Goal: Task Accomplishment & Management: Use online tool/utility

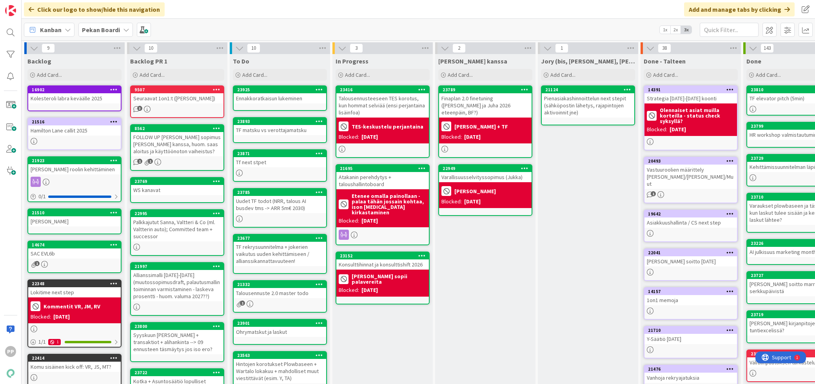
scroll to position [39, 0]
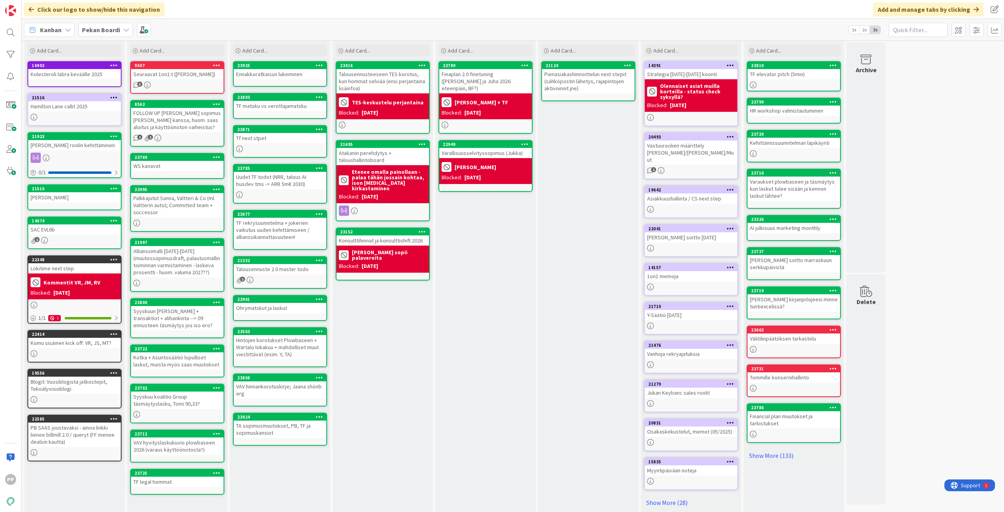
click at [418, 349] on div "In Progress Add Card... 23416 Talousennusteeseen TES korotus, kun hommat selviä…" at bounding box center [382, 272] width 100 height 485
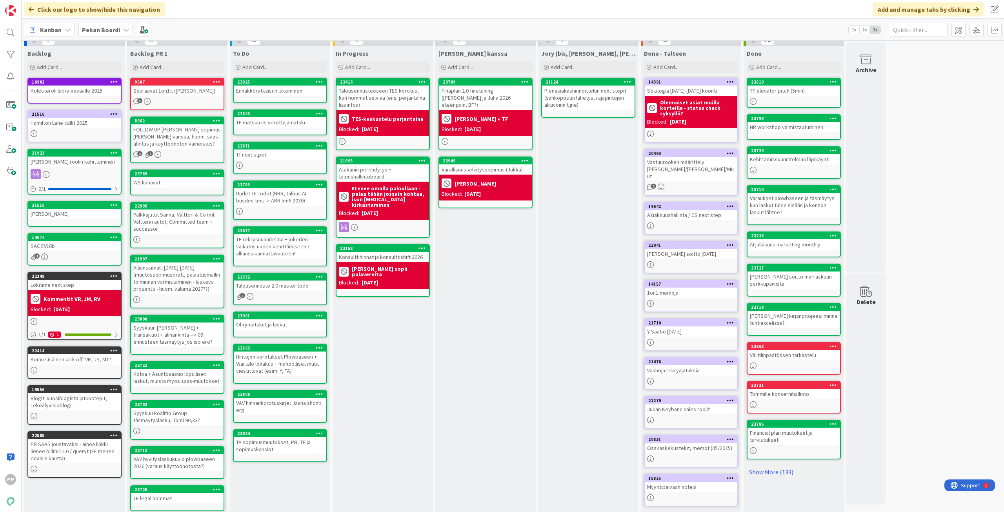
scroll to position [0, 0]
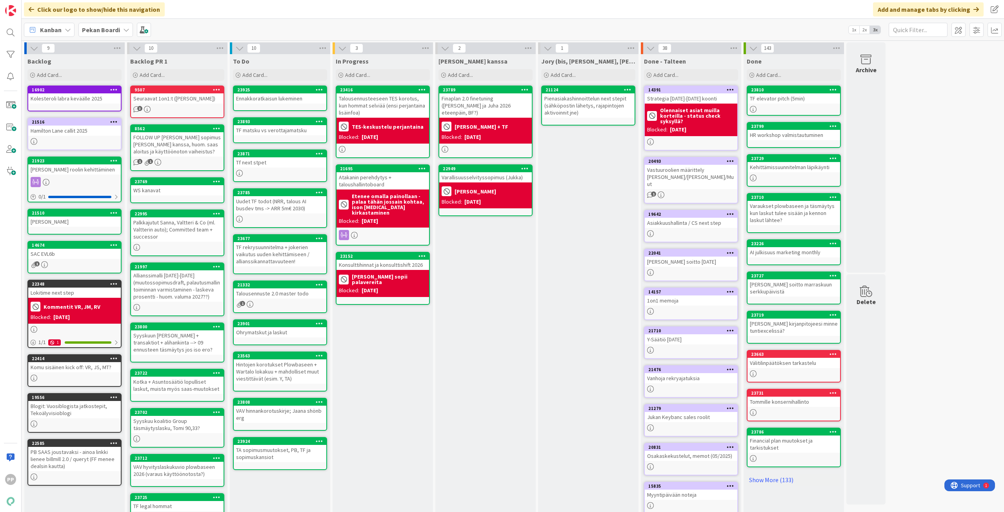
click at [410, 384] on div "In Progress Add Card... 23416 Talousennusteeseen TES korotus, kun hommat selviä…" at bounding box center [382, 296] width 100 height 485
click at [381, 350] on div "In Progress Add Card... 23416 Talousennusteeseen TES korotus, kun hommat selviä…" at bounding box center [382, 296] width 100 height 485
click at [482, 303] on div "Jukan kanssa Add Card... 23789 Finaplan 2.0 finetuning (Jukka ja Juha 2026 etee…" at bounding box center [485, 296] width 100 height 485
click at [496, 339] on div "Jukan kanssa Add Card... 23789 Finaplan 2.0 finetuning (Jukka ja Juha 2026 etee…" at bounding box center [485, 296] width 100 height 485
click at [390, 384] on div "In Progress Add Card... 23416 Talousennusteeseen TES korotus, kun hommat selviä…" at bounding box center [382, 296] width 100 height 485
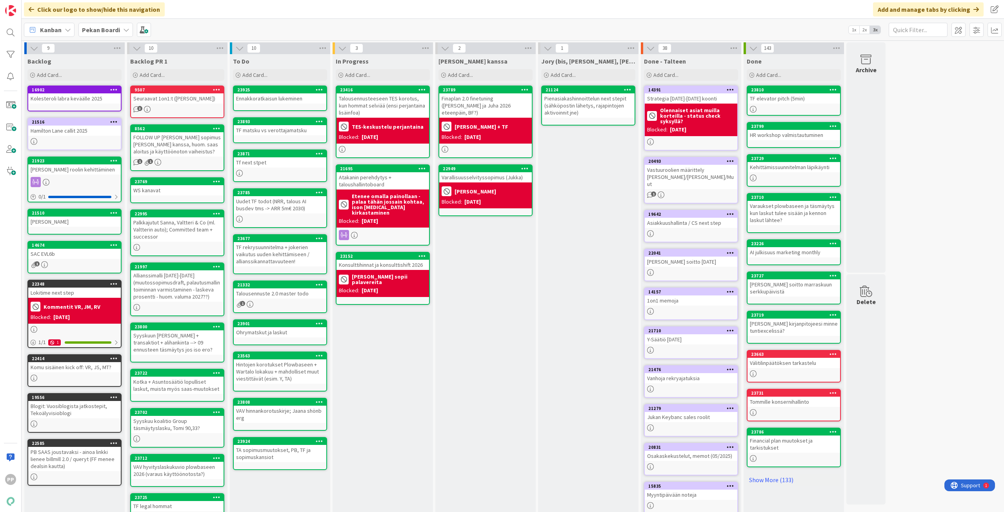
click at [508, 337] on div "Jukan kanssa Add Card... 23789 Finaplan 2.0 finetuning (Jukka ja Juha 2026 etee…" at bounding box center [485, 296] width 100 height 485
click at [487, 356] on div "Jukan kanssa Add Card... 23789 Finaplan 2.0 finetuning (Jukka ja Juha 2026 etee…" at bounding box center [485, 296] width 100 height 485
click at [486, 354] on div "Jukan kanssa Add Card... 23789 Finaplan 2.0 finetuning (Jukka ja Juha 2026 etee…" at bounding box center [485, 296] width 100 height 485
click at [385, 384] on div "In Progress Add Card... 23416 Talousennusteeseen TES korotus, kun hommat selviä…" at bounding box center [382, 296] width 100 height 485
click at [402, 379] on div "In Progress Add Card... 23416 Talousennusteeseen TES korotus, kun hommat selviä…" at bounding box center [382, 296] width 100 height 485
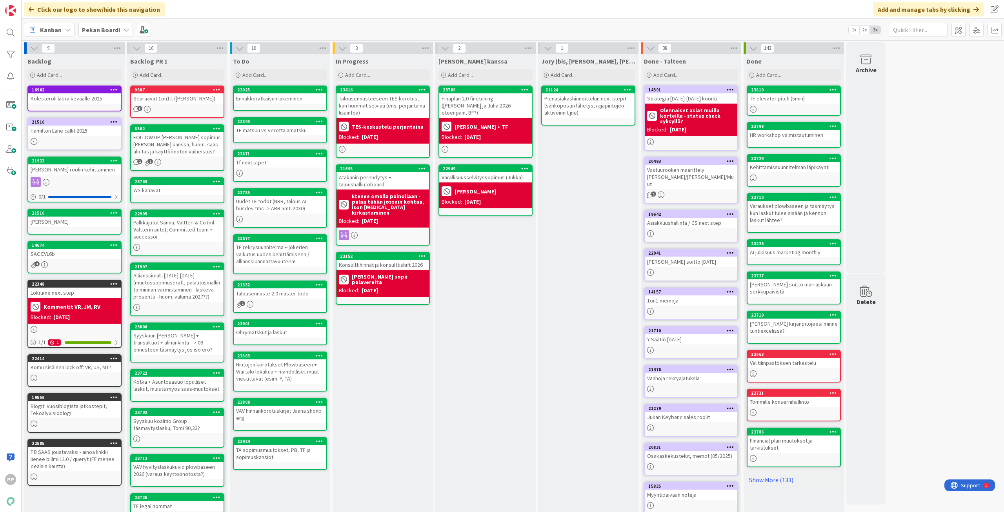
click at [502, 320] on div "Jukan kanssa Add Card... 23789 Finaplan 2.0 finetuning (Jukka ja Juha 2026 etee…" at bounding box center [485, 296] width 100 height 485
click at [501, 322] on div "Jukan kanssa Add Card... 23789 Finaplan 2.0 finetuning (Jukka ja Juha 2026 etee…" at bounding box center [485, 296] width 100 height 485
click at [390, 377] on div "In Progress Add Card... 23416 Talousennusteeseen TES korotus, kun hommat selviä…" at bounding box center [382, 296] width 100 height 485
click at [387, 381] on div "In Progress Add Card... 23416 Talousennusteeseen TES korotus, kun hommat selviä…" at bounding box center [382, 296] width 100 height 485
click at [391, 378] on div "In Progress Add Card... 23416 Talousennusteeseen TES korotus, kun hommat selviä…" at bounding box center [382, 296] width 100 height 485
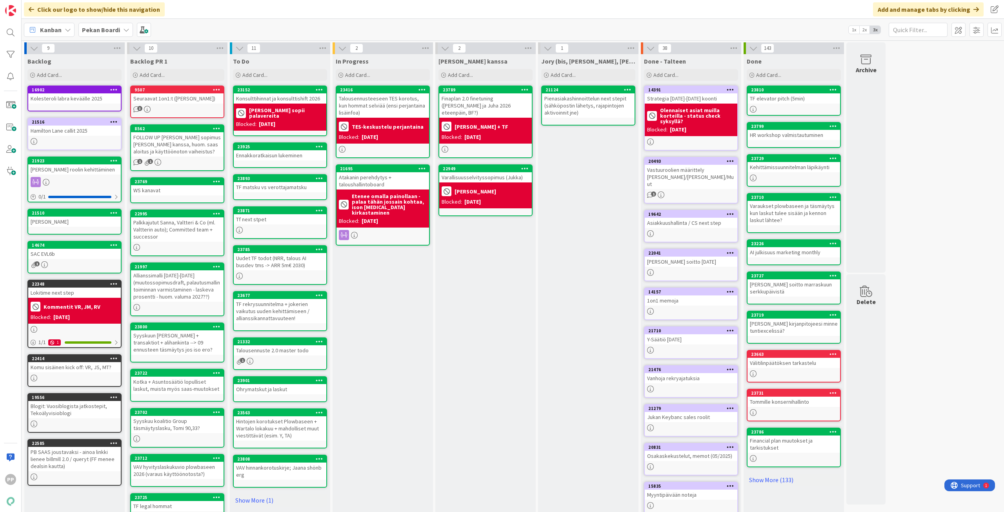
click at [383, 270] on div "In Progress Add Card... 23416 Talousennusteeseen TES korotus, kun hommat selviä…" at bounding box center [382, 296] width 100 height 485
click at [386, 287] on div "In Progress Add Card... 23416 Talousennusteeseen TES korotus, kun hommat selviä…" at bounding box center [382, 296] width 100 height 485
click at [384, 309] on div "In Progress Add Card... 23416 Talousennusteeseen TES korotus, kun hommat selviä…" at bounding box center [382, 296] width 100 height 485
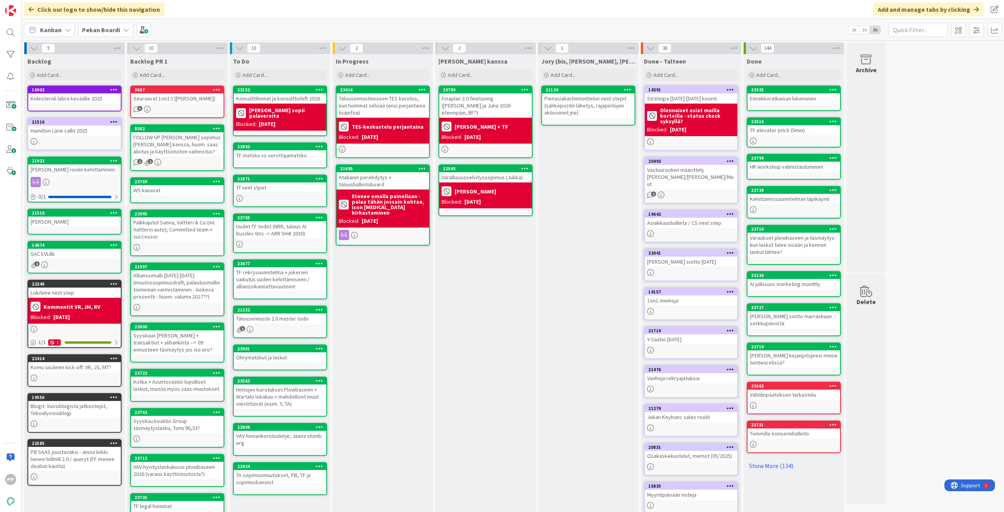
click at [505, 330] on div "Jukan kanssa Add Card... 23789 Finaplan 2.0 finetuning (Jukka ja Juha 2026 etee…" at bounding box center [485, 296] width 100 height 485
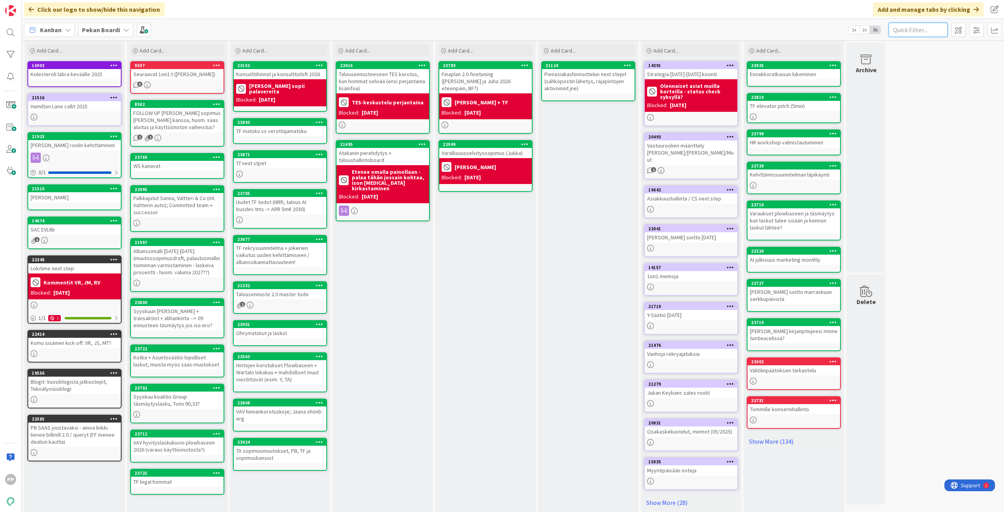
click at [815, 34] on input "text" at bounding box center [917, 30] width 59 height 14
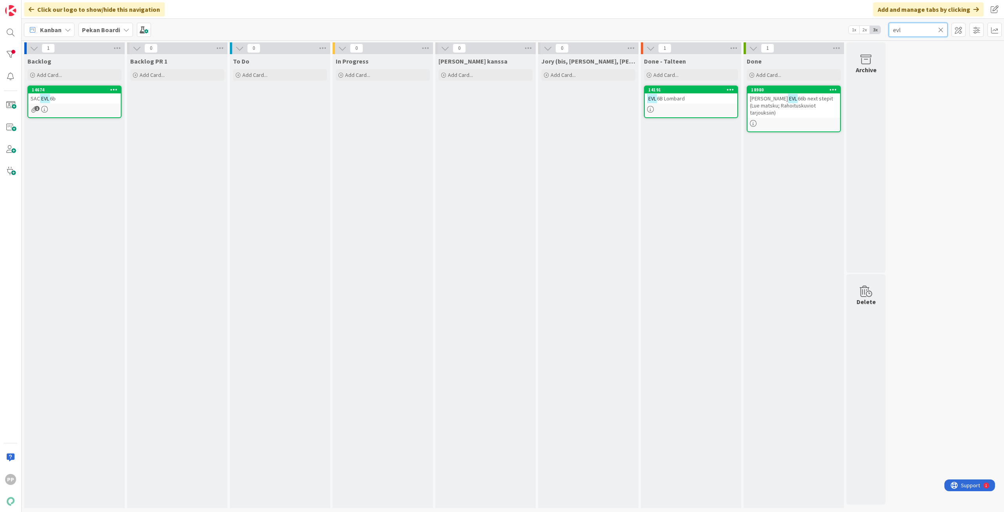
type input "evl"
click at [77, 97] on div "SAC EVL 6b" at bounding box center [74, 98] width 93 height 10
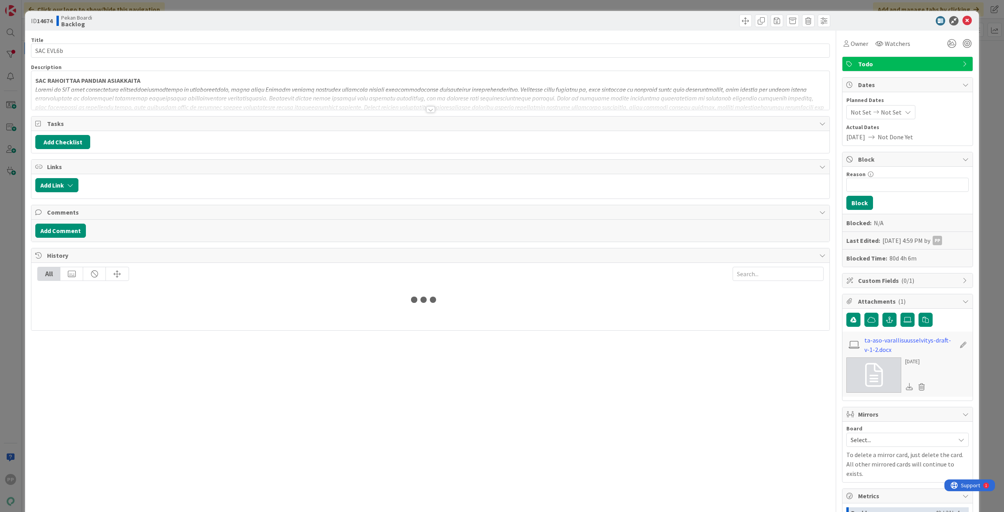
click at [304, 111] on div "Title 9 / 128 SAC EVL6b Description 23,171 / 30,000 SAC RAHOITTAA PANDIAN ASIAK…" at bounding box center [430, 334] width 799 height 606
click at [307, 107] on div at bounding box center [430, 100] width 798 height 20
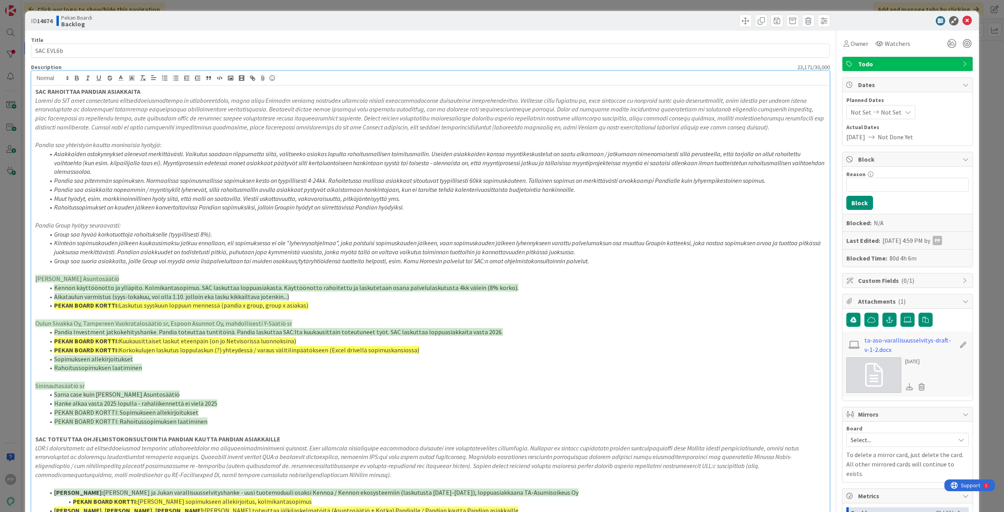
click at [245, 282] on p "Raahen Seudun Asuntosäätiö" at bounding box center [430, 278] width 790 height 9
click at [13, 243] on div "ID 14674 Pekan Boardi Backlog Title 9 / 128 SAC EVL6b Description 23,171 / 30,0…" at bounding box center [502, 256] width 1004 height 512
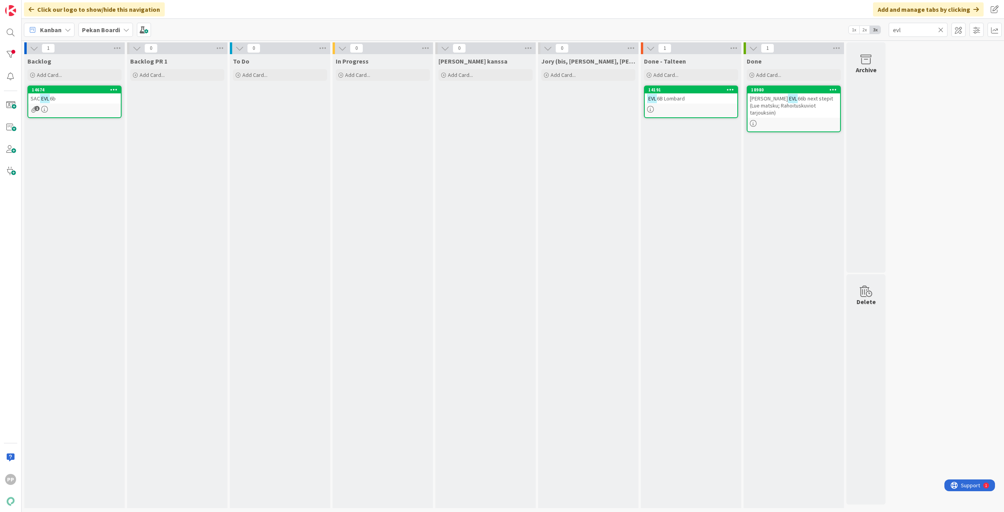
click at [815, 31] on icon at bounding box center [940, 29] width 5 height 7
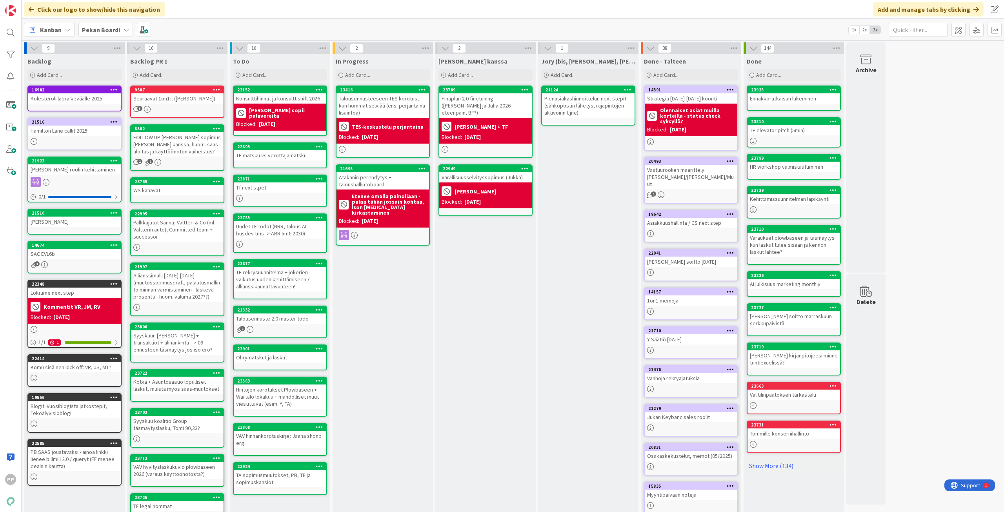
click at [402, 353] on div "In Progress Add Card... 23416 Talousennusteeseen TES korotus, kun hommat selviä…" at bounding box center [382, 296] width 100 height 485
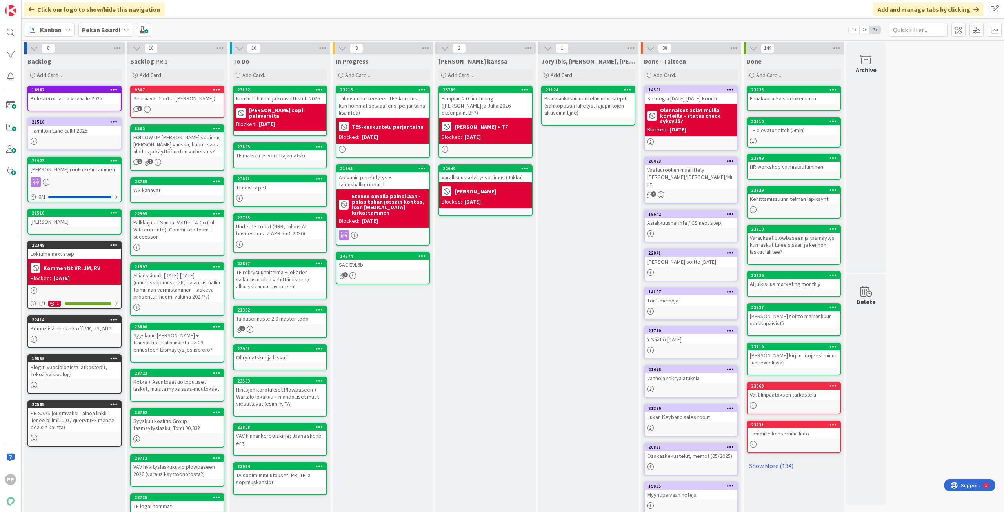
click at [390, 260] on div "SAC EVL6b" at bounding box center [382, 265] width 93 height 10
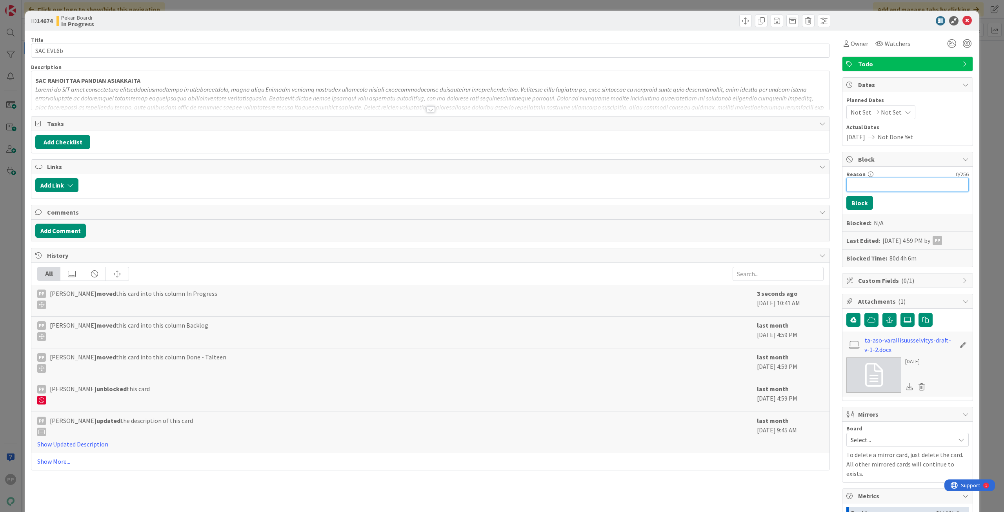
click at [815, 184] on input "Reason" at bounding box center [907, 185] width 122 height 14
type input "[PERSON_NAME]"
click at [815, 202] on button "Block" at bounding box center [859, 203] width 27 height 14
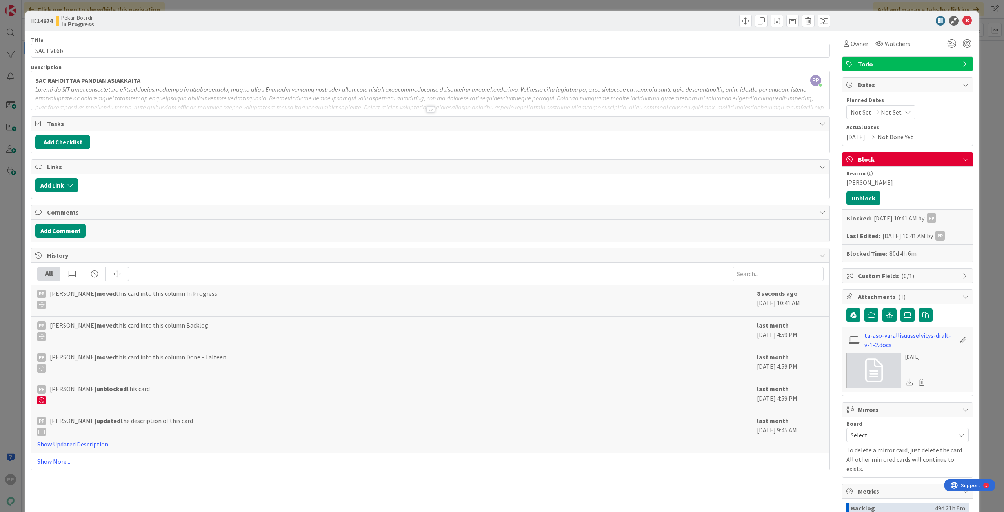
click at [557, 98] on div at bounding box center [430, 100] width 798 height 20
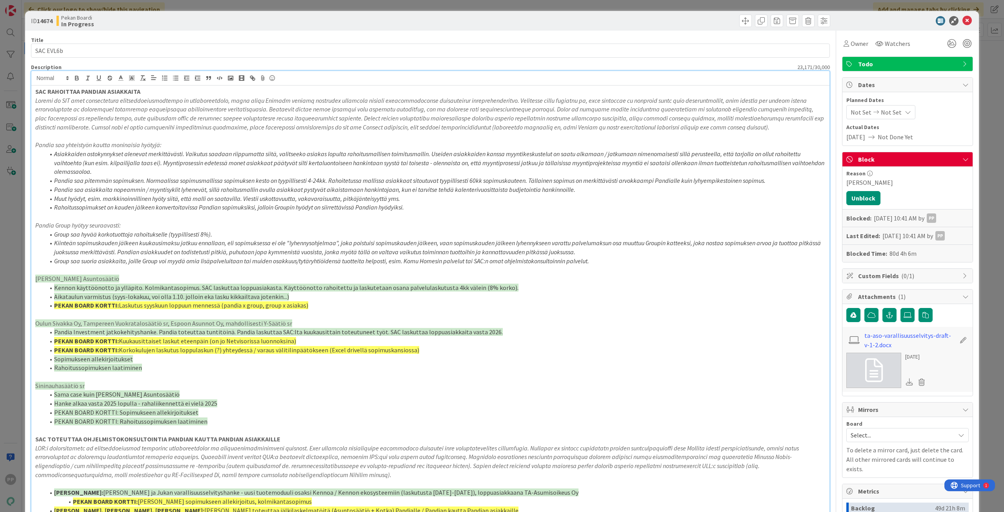
click at [815, 291] on div "ID 14674 Pekan Boardi In Progress Title 9 / 128 SAC EVL6b Description 23,171 / …" at bounding box center [502, 256] width 1004 height 512
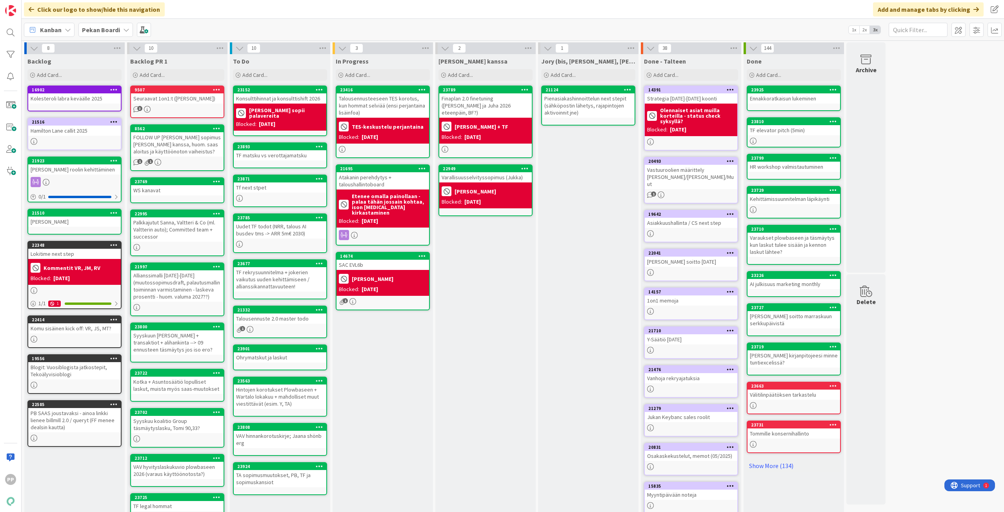
scroll to position [24, 0]
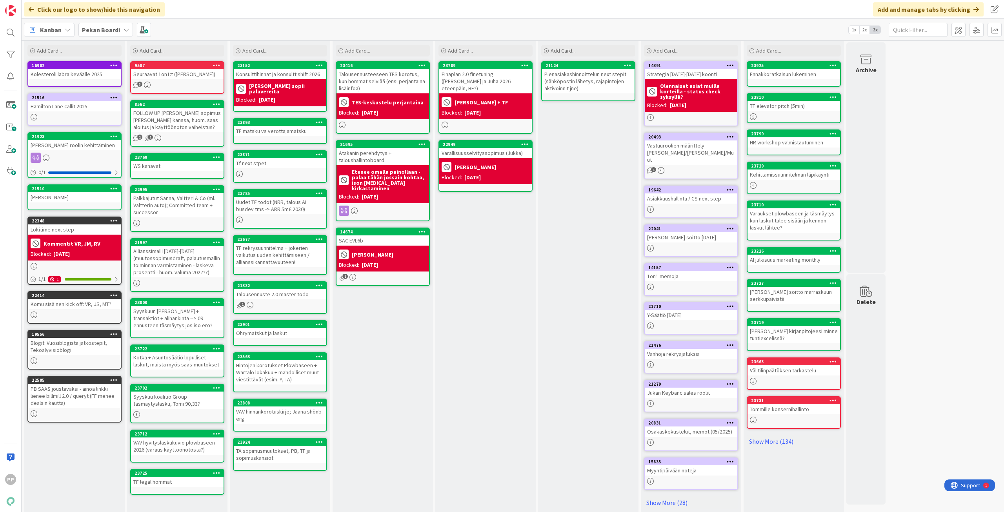
click at [367, 356] on div "In Progress Add Card... 23416 Talousennusteeseen TES korotus, kun hommat selviä…" at bounding box center [382, 272] width 100 height 485
click at [387, 384] on div "In Progress Add Card... 23416 Talousennusteeseen TES korotus, kun hommat selviä…" at bounding box center [382, 272] width 100 height 485
click at [377, 379] on div "In Progress Add Card... 23416 Talousennusteeseen TES korotus, kun hommat selviä…" at bounding box center [382, 272] width 100 height 485
click at [407, 381] on div "In Progress Add Card... 23416 Talousennusteeseen TES korotus, kun hommat selviä…" at bounding box center [382, 272] width 100 height 485
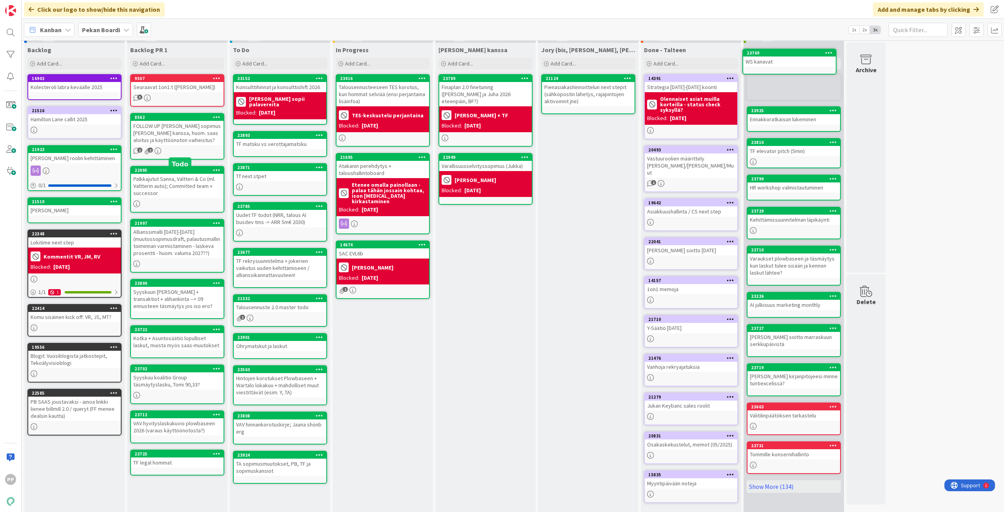
scroll to position [0, 0]
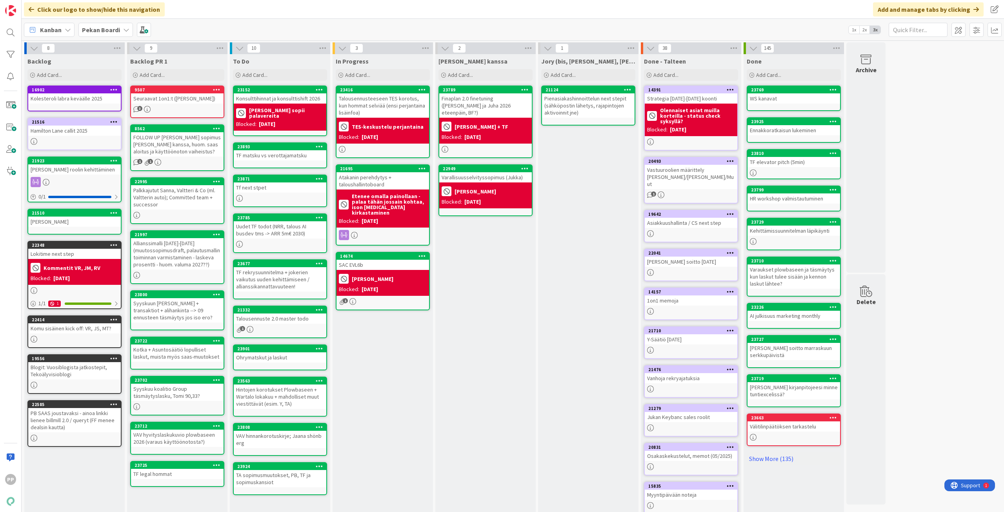
click at [604, 280] on div "Jory (bis, kenno, bohr) Add Card... 21124 Pienasiakashinnoittelun next stepit (…" at bounding box center [588, 296] width 100 height 485
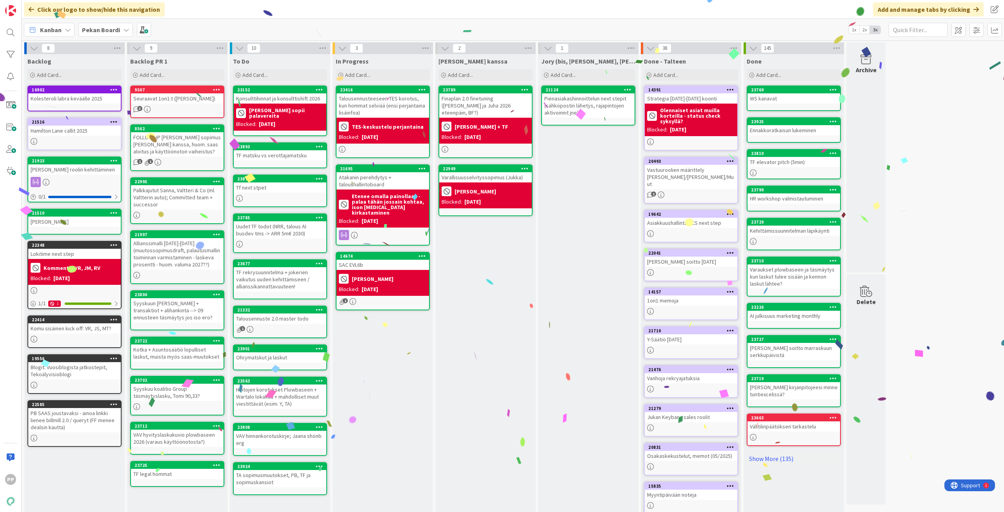
click at [505, 328] on div "Jukan kanssa Add Card... 23789 Finaplan 2.0 finetuning (Jukka ja Juha 2026 etee…" at bounding box center [485, 296] width 100 height 485
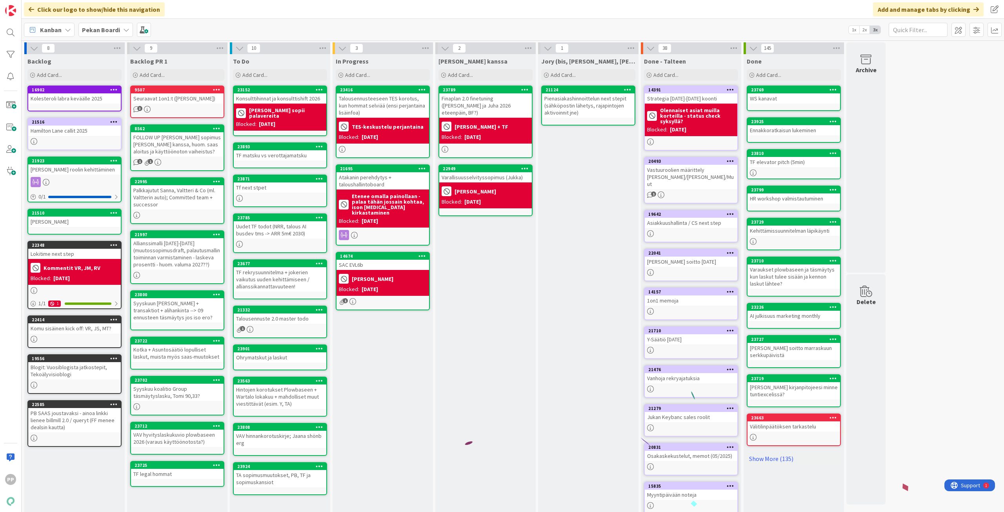
click at [381, 358] on div "In Progress Add Card... 23416 Talousennusteeseen TES korotus, kun hommat selviä…" at bounding box center [382, 296] width 100 height 485
click at [589, 309] on div "Jory (bis, kenno, bohr) Add Card... 21124 Pienasiakashinnoittelun next stepit (…" at bounding box center [588, 296] width 100 height 485
click at [475, 355] on div "Jukan kanssa Add Card... 23789 Finaplan 2.0 finetuning (Jukka ja Juha 2026 etee…" at bounding box center [485, 296] width 100 height 485
click at [502, 356] on div "Jukan kanssa Add Card... 23789 Finaplan 2.0 finetuning (Jukka ja Juha 2026 etee…" at bounding box center [485, 296] width 100 height 485
click at [507, 339] on div "Jukan kanssa Add Card... 23789 Finaplan 2.0 finetuning (Jukka ja Juha 2026 etee…" at bounding box center [485, 296] width 100 height 485
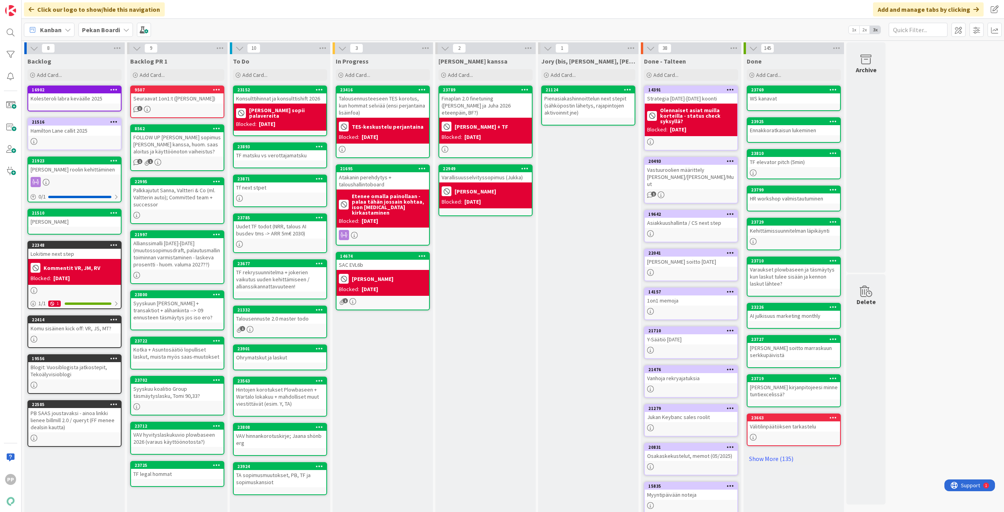
click at [483, 384] on div "Jukan kanssa Add Card... 23789 Finaplan 2.0 finetuning (Jukka ja Juha 2026 etee…" at bounding box center [485, 296] width 100 height 485
click at [523, 339] on div "Jukan kanssa Add Card... 23789 Finaplan 2.0 finetuning (Jukka ja Juha 2026 etee…" at bounding box center [485, 296] width 100 height 485
click at [523, 354] on div "Jukan kanssa Add Card... 23789 Finaplan 2.0 finetuning (Jukka ja Juha 2026 etee…" at bounding box center [485, 296] width 100 height 485
click at [489, 273] on div "Jukan kanssa Add Card... 23789 Finaplan 2.0 finetuning (Jukka ja Juha 2026 etee…" at bounding box center [485, 296] width 100 height 485
click at [483, 307] on div "Jukan kanssa Add Card... 23789 Finaplan 2.0 finetuning (Jukka ja Juha 2026 etee…" at bounding box center [485, 296] width 100 height 485
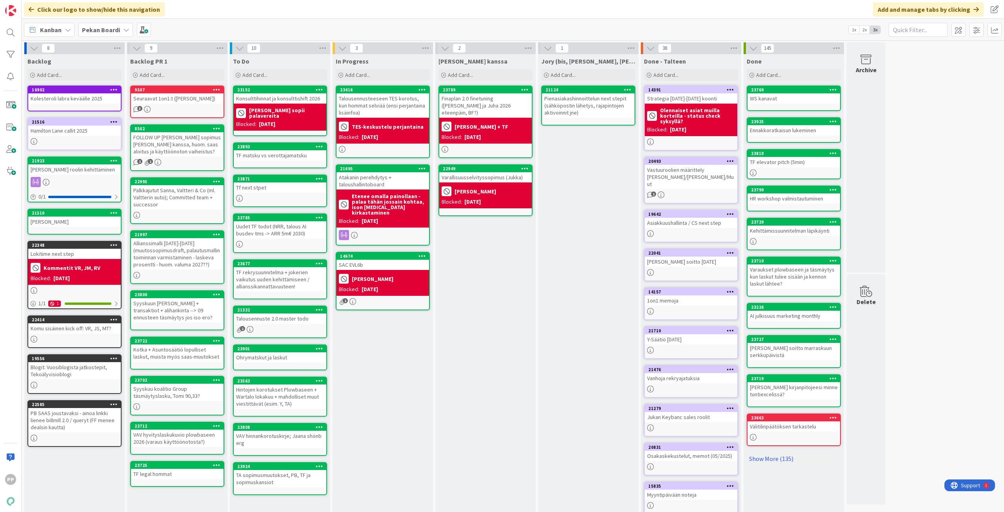
click at [563, 384] on div "Jory (bis, kenno, bohr) Add Card... 21124 Pienasiakashinnoittelun next stepit (…" at bounding box center [588, 296] width 100 height 485
click at [490, 381] on div "Jukan kanssa Add Card... 23789 Finaplan 2.0 finetuning (Jukka ja Juha 2026 etee…" at bounding box center [485, 296] width 100 height 485
